Goal: Find specific page/section: Find specific page/section

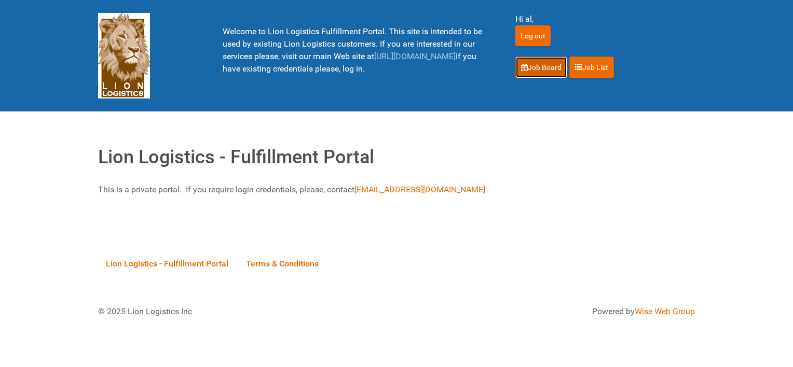
click at [531, 67] on link "Job Board" at bounding box center [541, 68] width 52 height 22
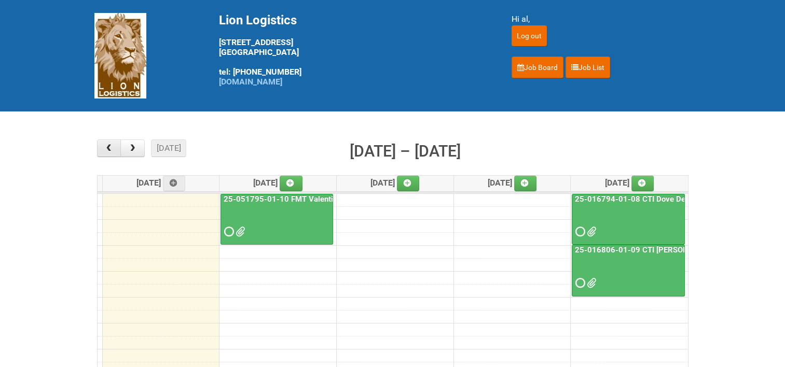
click at [108, 145] on span "button" at bounding box center [109, 148] width 10 height 8
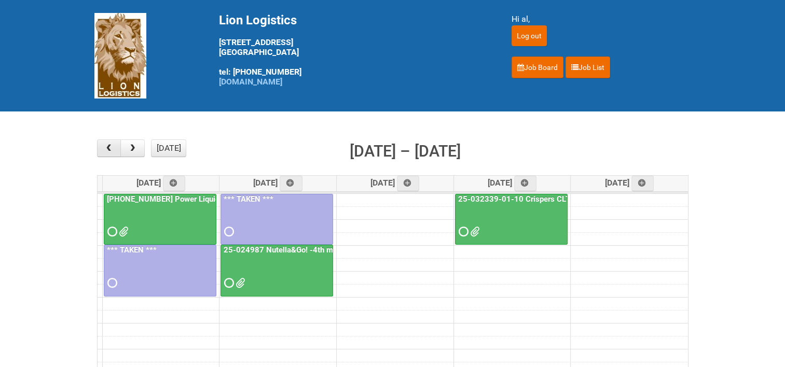
click at [112, 148] on span "button" at bounding box center [109, 148] width 10 height 8
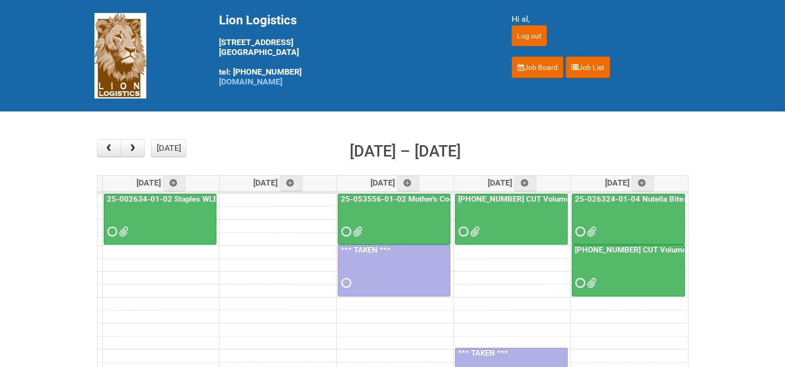
click at [546, 198] on link "25-036656-01 CUT Volume Liberation US - Mailing 2" at bounding box center [558, 199] width 204 height 9
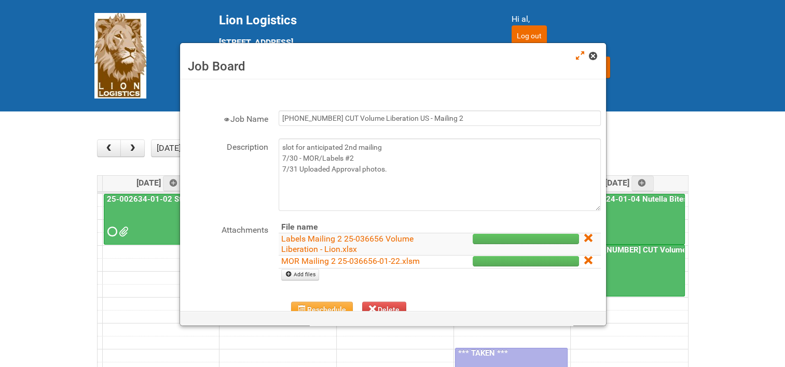
click at [594, 57] on span at bounding box center [592, 55] width 7 height 7
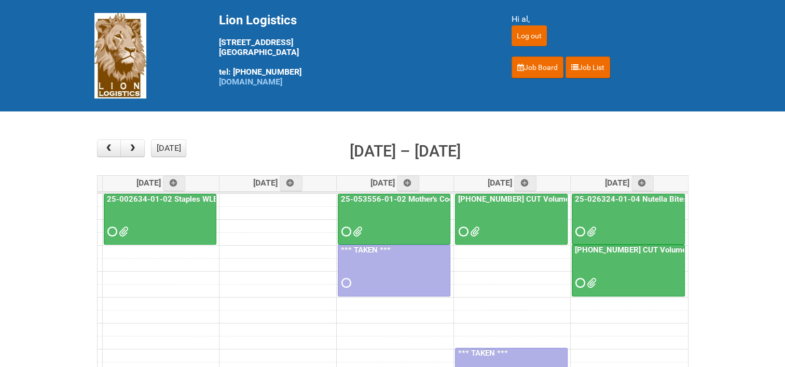
click at [610, 247] on link "25-036656-01 CUT Volume Liberation US - Mailing 3" at bounding box center [675, 249] width 204 height 9
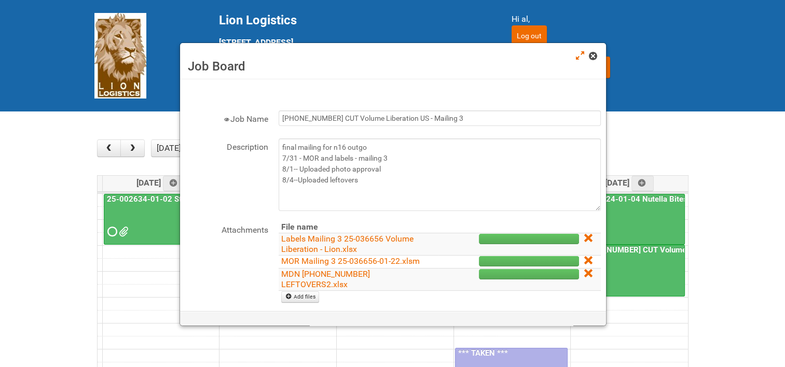
click at [592, 62] on link at bounding box center [593, 57] width 9 height 12
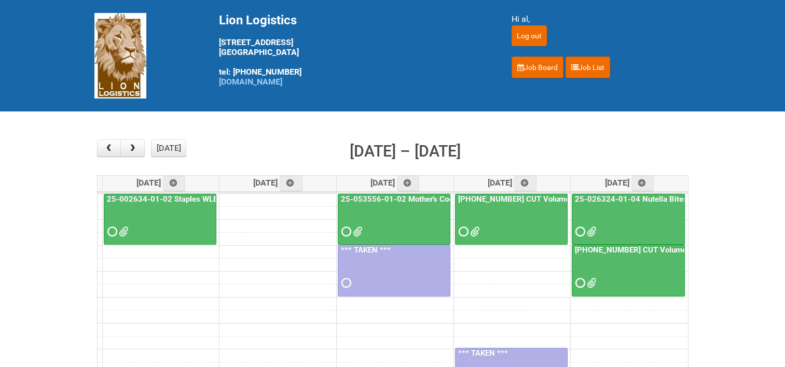
click at [637, 249] on link "25-036656-01 CUT Volume Liberation US - Mailing 3" at bounding box center [675, 249] width 204 height 9
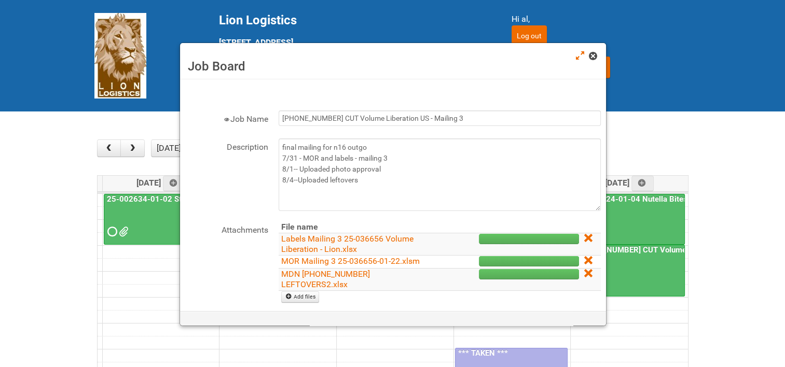
click at [598, 54] on link at bounding box center [593, 57] width 9 height 12
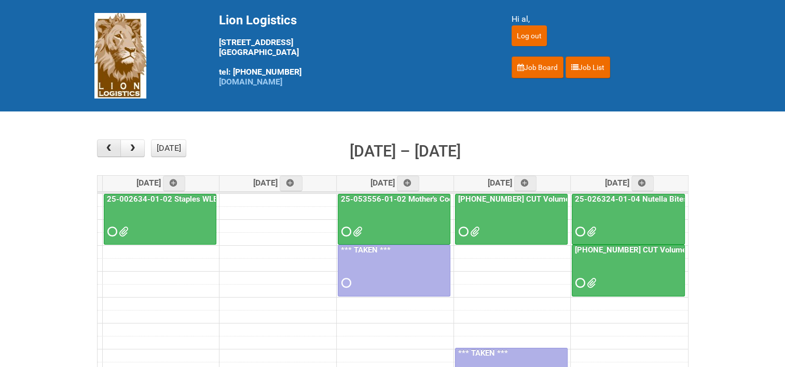
click at [110, 147] on span "button" at bounding box center [109, 148] width 10 height 8
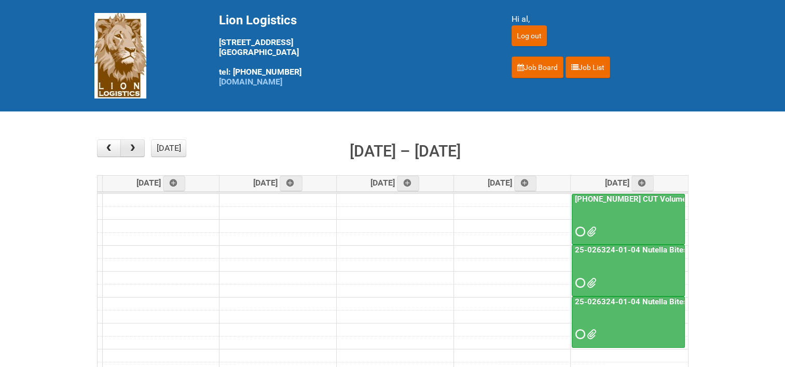
click at [133, 148] on span "button" at bounding box center [133, 148] width 10 height 8
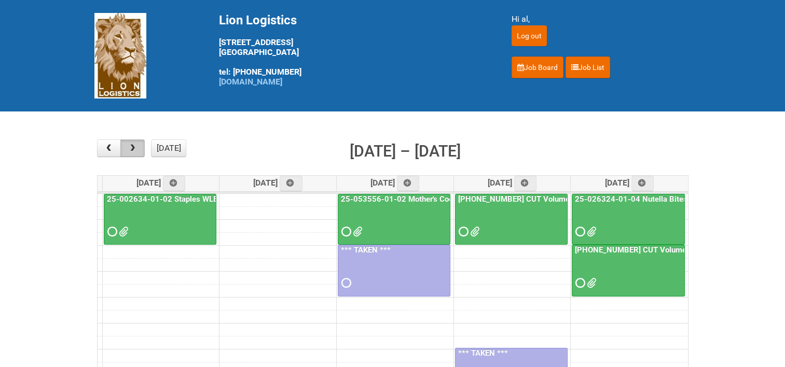
click at [142, 150] on button "button" at bounding box center [132, 149] width 24 height 18
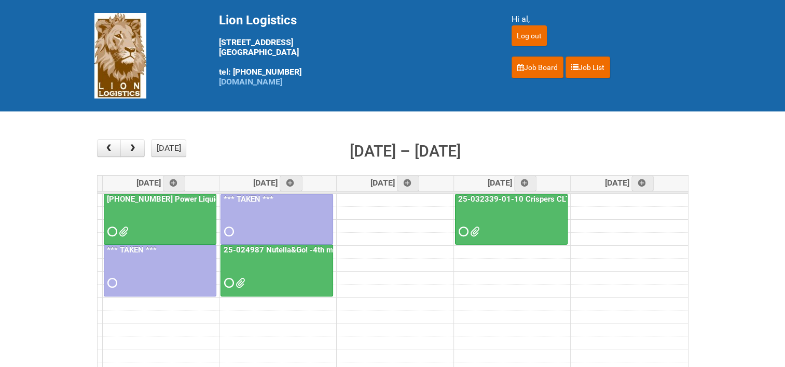
click at [480, 195] on link "25-032339-01-10 Crispers CLT + Online CPT" at bounding box center [537, 199] width 163 height 9
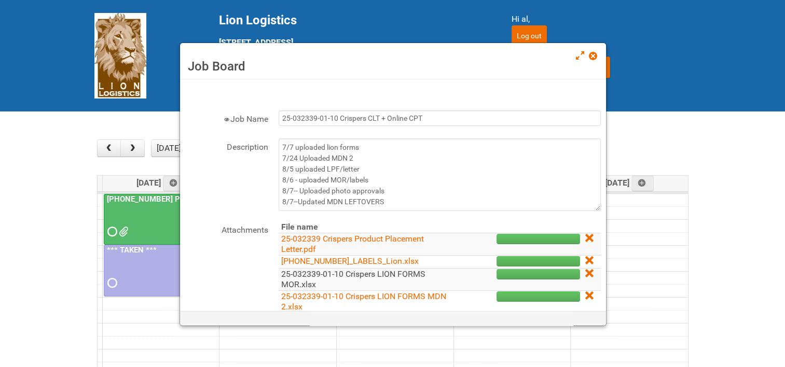
click at [308, 276] on link "25-032339-01-10 Crispers LION FORMS MOR.xlsx" at bounding box center [353, 279] width 144 height 20
click at [595, 62] on link at bounding box center [593, 57] width 9 height 12
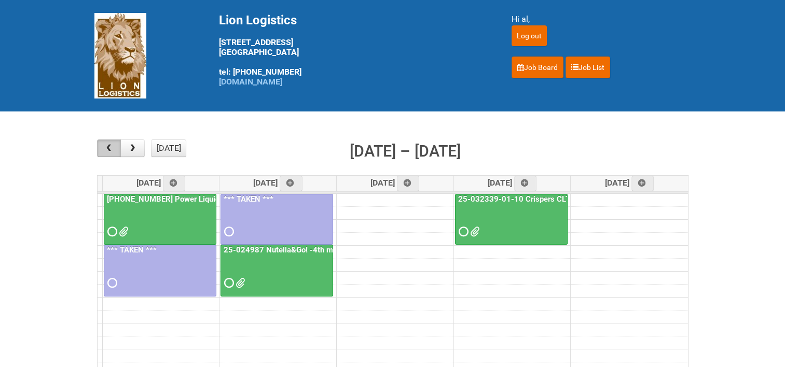
click at [116, 151] on button "button" at bounding box center [109, 149] width 24 height 18
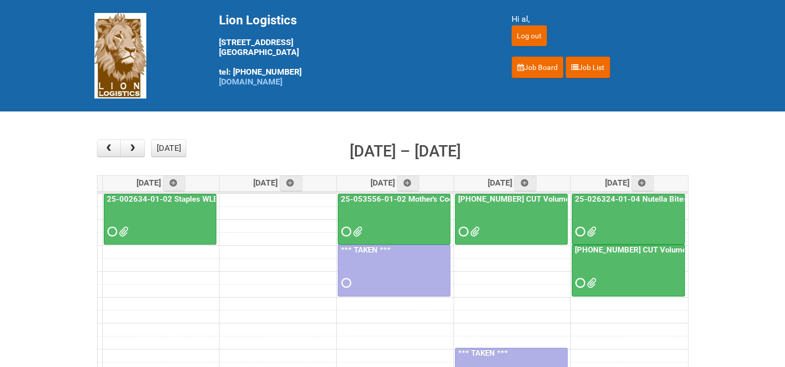
click at [380, 196] on link "25-053556-01-02 Mother's Cookies CPT" at bounding box center [413, 199] width 148 height 9
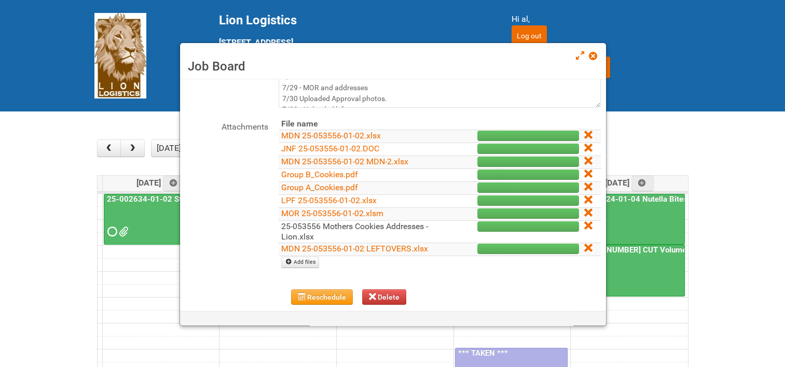
scroll to position [104, 0]
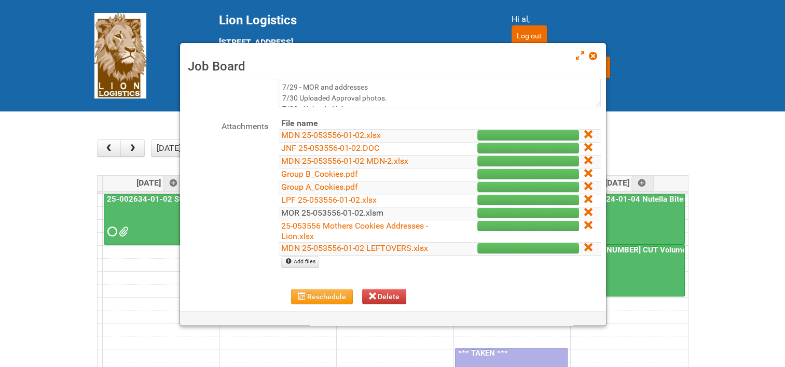
click at [305, 212] on link "MOR 25-053556-01-02.xlsm" at bounding box center [332, 213] width 102 height 10
click at [591, 52] on span at bounding box center [592, 55] width 7 height 7
